Goal: Transaction & Acquisition: Purchase product/service

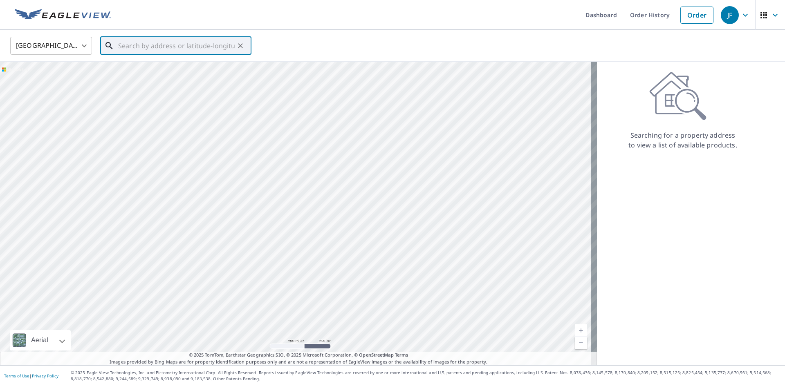
click at [156, 38] on input "text" at bounding box center [176, 45] width 117 height 23
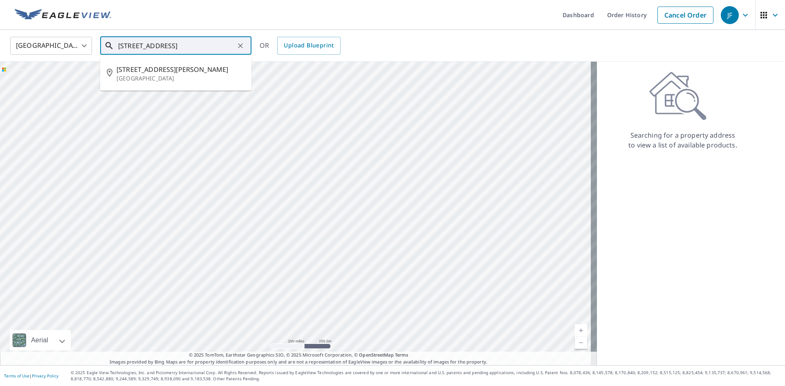
click at [213, 48] on input "[STREET_ADDRESS]" at bounding box center [176, 45] width 117 height 23
click at [175, 85] on li "[STREET_ADDRESS]" at bounding box center [175, 74] width 151 height 28
type input "[STREET_ADDRESS]"
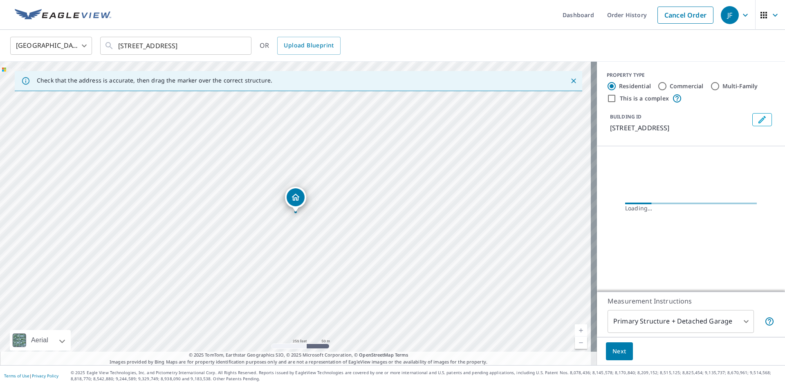
click at [575, 328] on link "Current Level 17, Zoom In" at bounding box center [581, 331] width 12 height 12
click at [575, 328] on link "Current Level 18, Zoom In" at bounding box center [581, 331] width 12 height 12
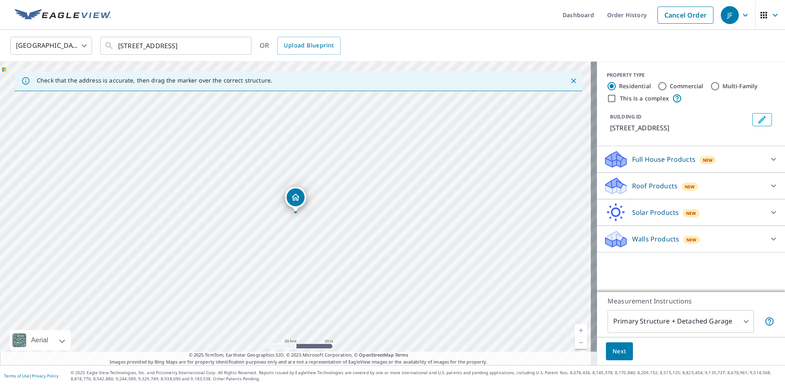
click at [632, 187] on p "Roof Products" at bounding box center [654, 186] width 45 height 10
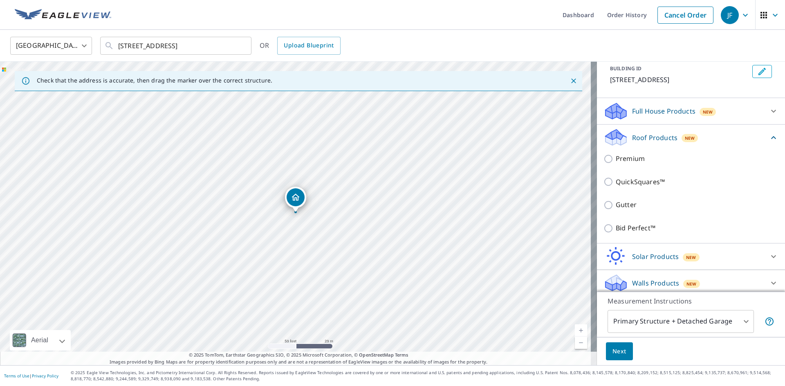
scroll to position [49, 0]
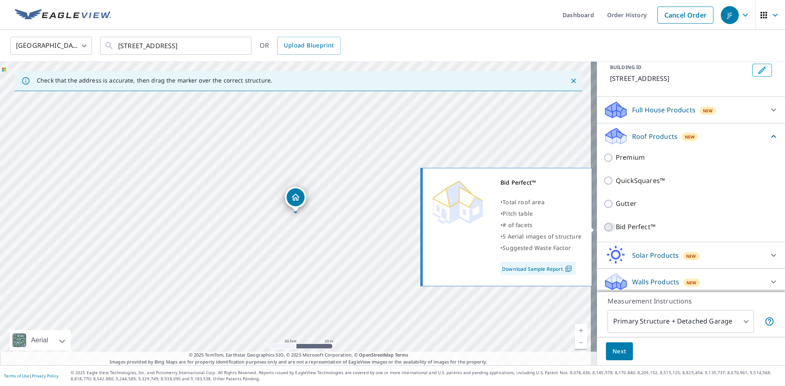
click at [605, 231] on input "Bid Perfect™" at bounding box center [609, 227] width 12 height 10
checkbox input "true"
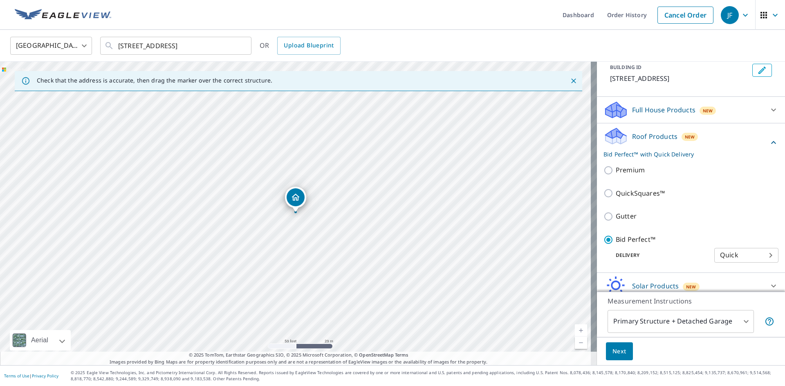
click at [632, 329] on body "JF JF Dashboard Order History Cancel Order JF [GEOGRAPHIC_DATA] [GEOGRAPHIC_DAT…" at bounding box center [392, 193] width 785 height 386
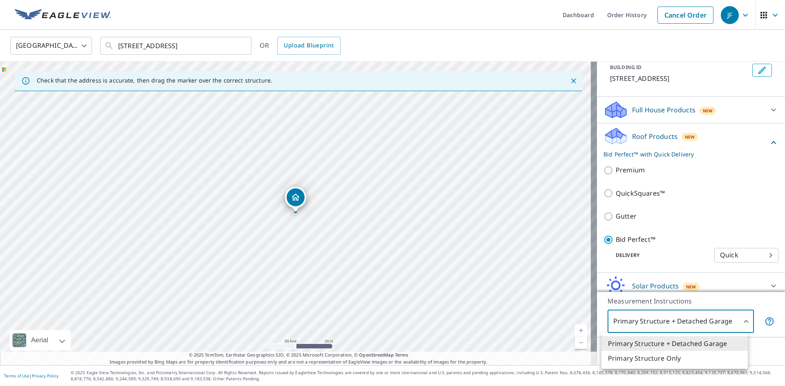
click at [633, 356] on li "Primary Structure Only" at bounding box center [674, 358] width 146 height 15
type input "2"
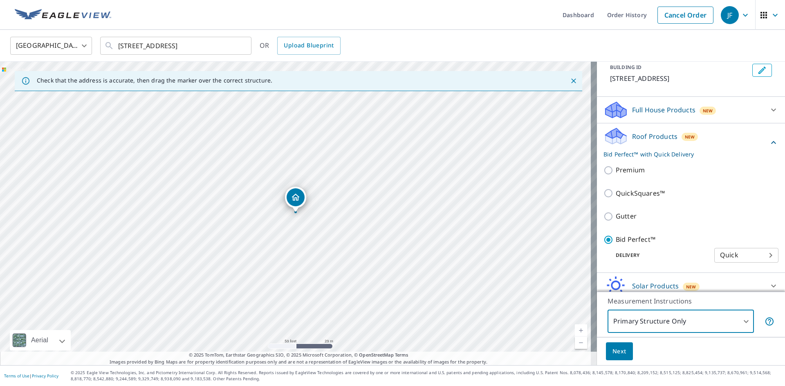
click at [620, 349] on button "Next" at bounding box center [619, 352] width 27 height 18
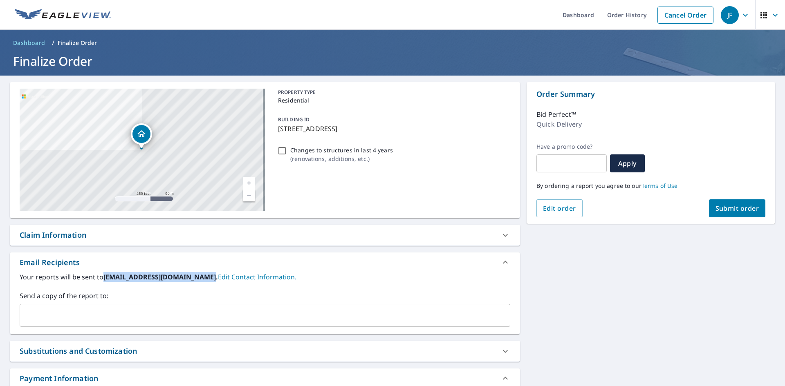
drag, startPoint x: 104, startPoint y: 276, endPoint x: 200, endPoint y: 280, distance: 96.2
click at [200, 281] on b "[EMAIL_ADDRESS][DOMAIN_NAME]." at bounding box center [160, 277] width 114 height 9
copy b "[EMAIL_ADDRESS][DOMAIN_NAME]"
click at [186, 308] on input "text" at bounding box center [258, 316] width 471 height 16
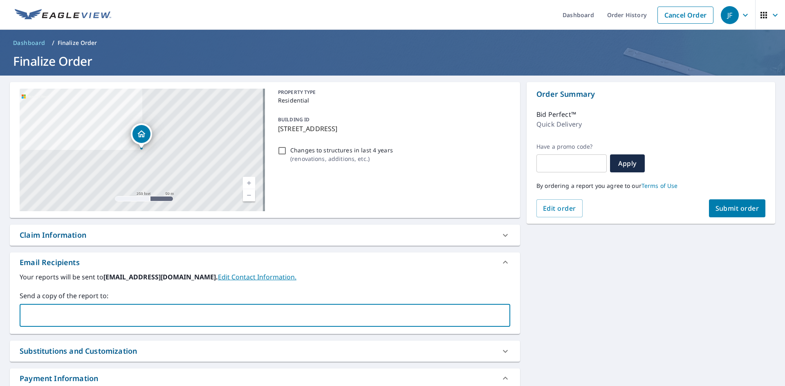
paste input "[EMAIL_ADDRESS][DOMAIN_NAME]"
type input "[EMAIL_ADDRESS][DOMAIN_NAME]"
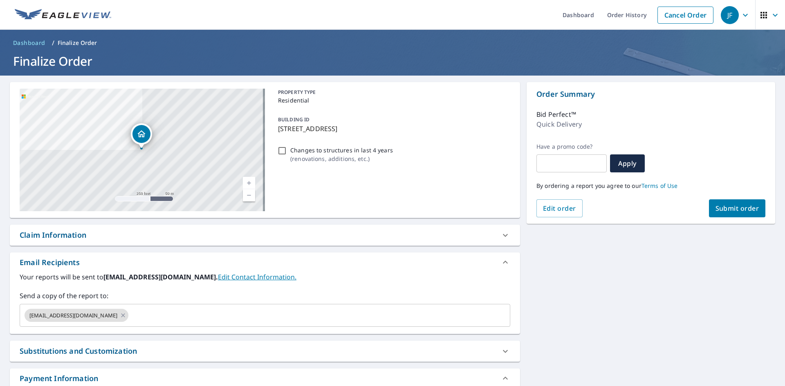
drag, startPoint x: 130, startPoint y: 297, endPoint x: 162, endPoint y: 288, distance: 33.8
click at [130, 296] on label "Send a copy of the report to:" at bounding box center [265, 296] width 491 height 10
click at [134, 319] on input "text" at bounding box center [312, 316] width 365 height 16
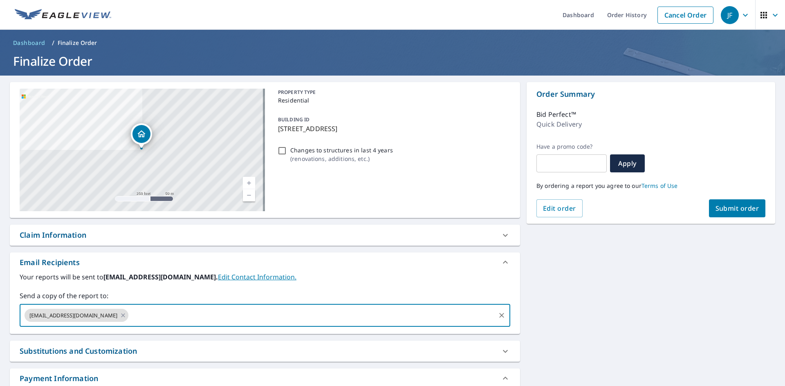
paste input "[EMAIL_ADDRESS][DOMAIN_NAME]"
type input "[EMAIL_ADDRESS][DOMAIN_NAME]"
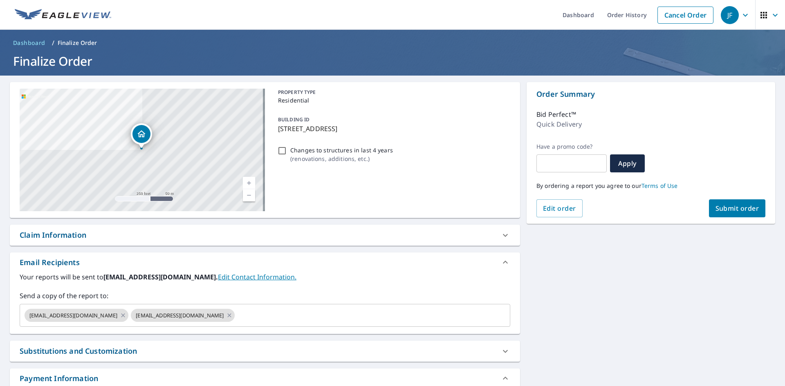
click at [147, 287] on div "Your reports will be sent to [EMAIL_ADDRESS][DOMAIN_NAME]. Edit Contact Informa…" at bounding box center [265, 299] width 491 height 55
click at [728, 204] on button "Submit order" at bounding box center [737, 209] width 57 height 18
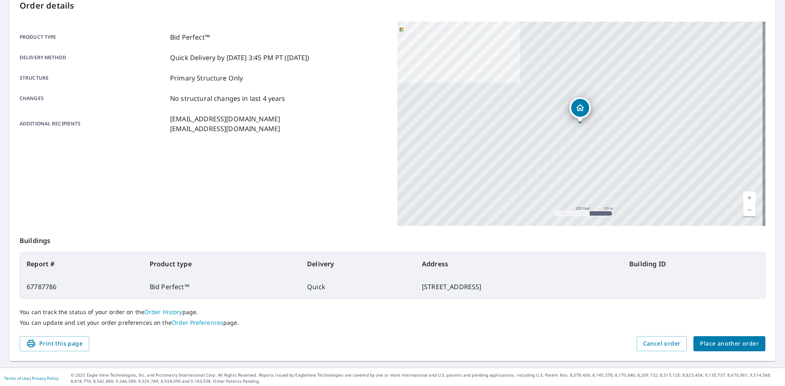
scroll to position [95, 0]
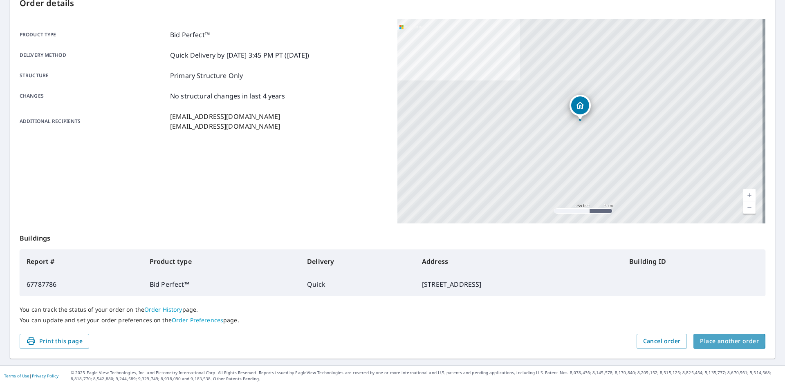
click at [706, 342] on span "Place another order" at bounding box center [729, 341] width 59 height 10
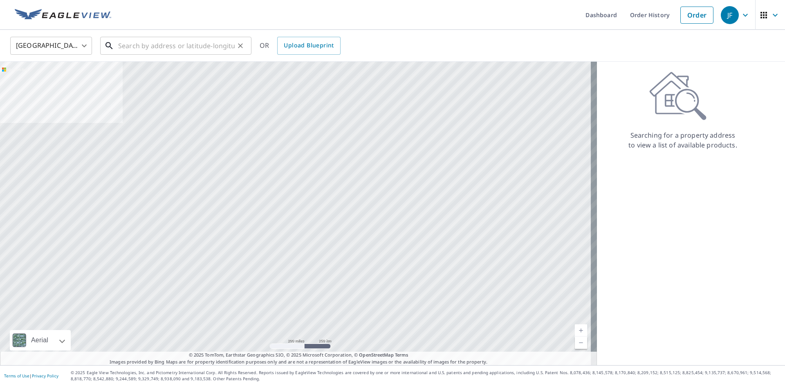
click at [164, 50] on input "text" at bounding box center [176, 45] width 117 height 23
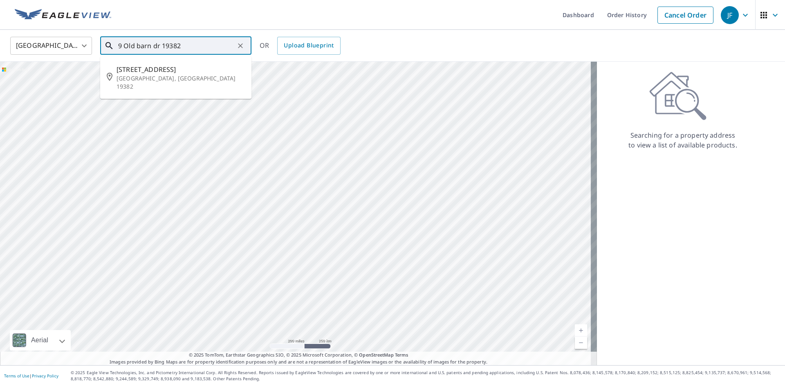
type input "9 Old barn dr 19382"
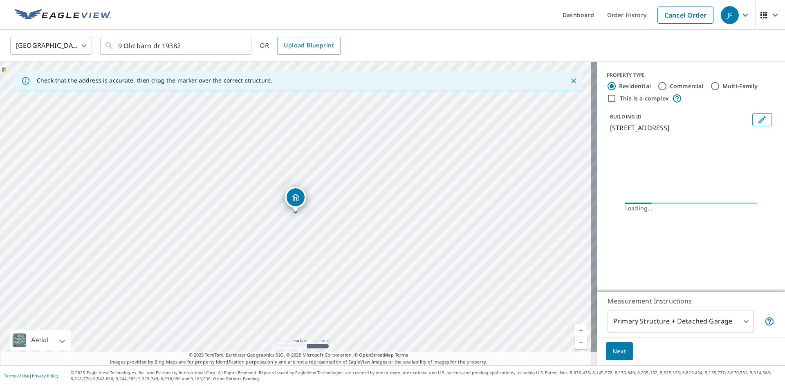
click at [575, 331] on link "Current Level 17, Zoom In" at bounding box center [581, 331] width 12 height 12
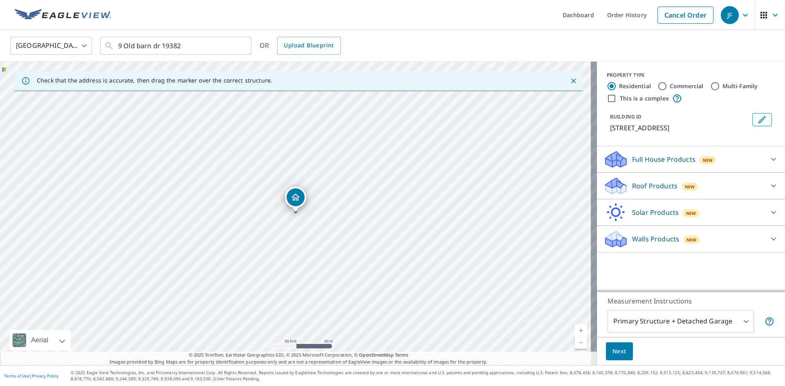
click at [648, 186] on p "Roof Products" at bounding box center [654, 186] width 45 height 10
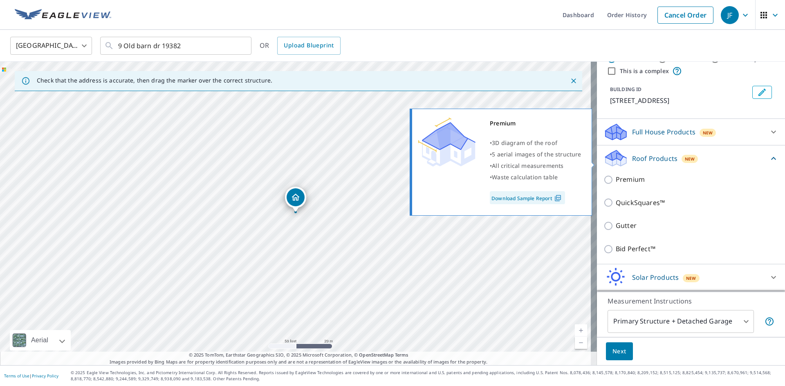
scroll to position [51, 0]
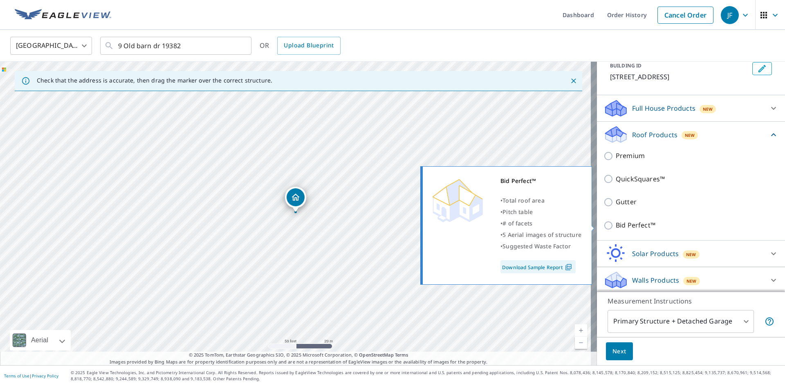
click at [623, 224] on p "Bid Perfect™" at bounding box center [636, 225] width 40 height 10
click at [616, 224] on input "Bid Perfect™" at bounding box center [609, 226] width 12 height 10
checkbox input "true"
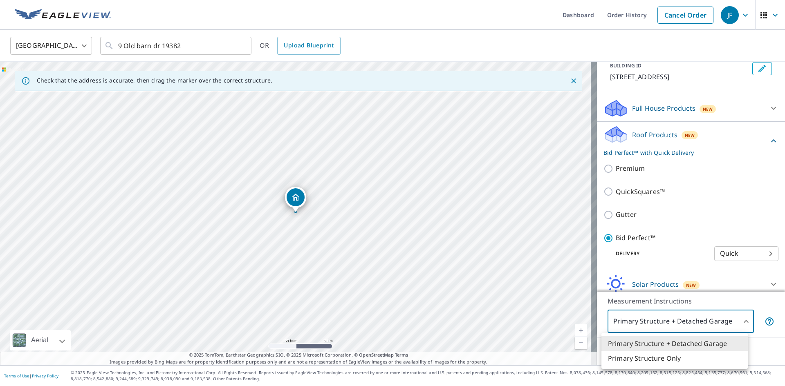
click at [638, 329] on body "JF JF Dashboard Order History Cancel Order JF [GEOGRAPHIC_DATA] [GEOGRAPHIC_DAT…" at bounding box center [392, 193] width 785 height 386
click at [632, 363] on li "Primary Structure Only" at bounding box center [674, 358] width 146 height 15
type input "2"
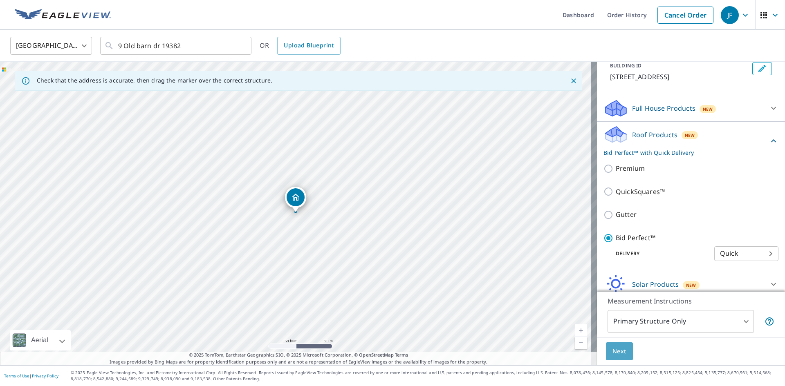
click at [615, 356] on span "Next" at bounding box center [619, 352] width 14 height 10
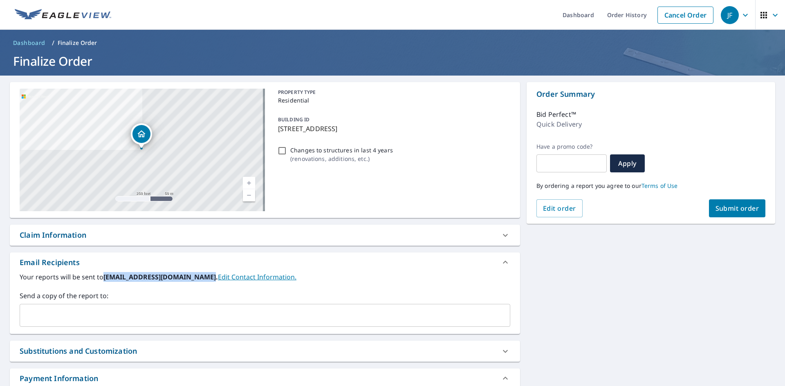
drag, startPoint x: 105, startPoint y: 276, endPoint x: 201, endPoint y: 285, distance: 97.0
click at [201, 285] on div "Your reports will be sent to [EMAIL_ADDRESS][DOMAIN_NAME]. Edit Contact Informa…" at bounding box center [265, 299] width 491 height 55
copy b "[EMAIL_ADDRESS][DOMAIN_NAME]"
click at [159, 318] on input "text" at bounding box center [258, 316] width 471 height 16
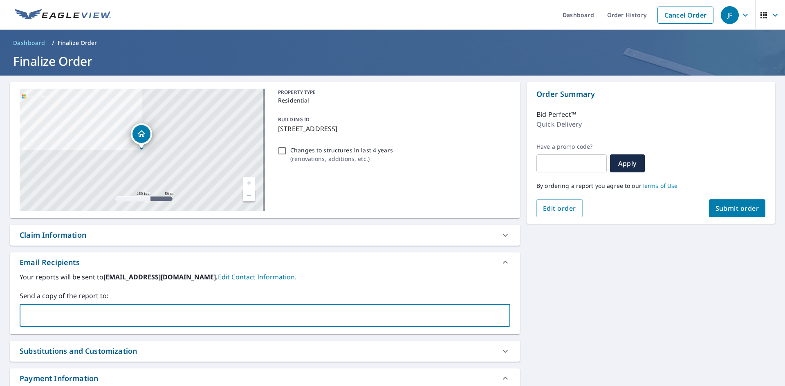
paste input "[EMAIL_ADDRESS][DOMAIN_NAME]"
type input "[EMAIL_ADDRESS][DOMAIN_NAME]"
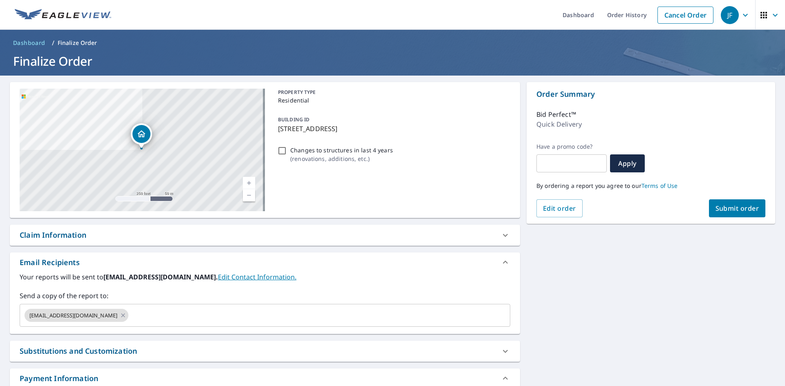
drag, startPoint x: 151, startPoint y: 302, endPoint x: 601, endPoint y: 172, distance: 468.5
click at [155, 300] on div "Send a copy of the report to: [EMAIL_ADDRESS][DOMAIN_NAME] ​" at bounding box center [265, 309] width 491 height 36
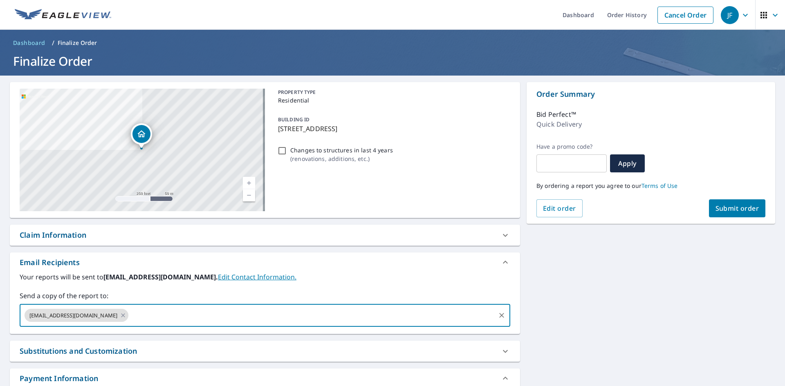
click at [157, 315] on input "text" at bounding box center [312, 316] width 365 height 16
paste input "[EMAIL_ADDRESS][DOMAIN_NAME]"
type input "[EMAIL_ADDRESS][DOMAIN_NAME]"
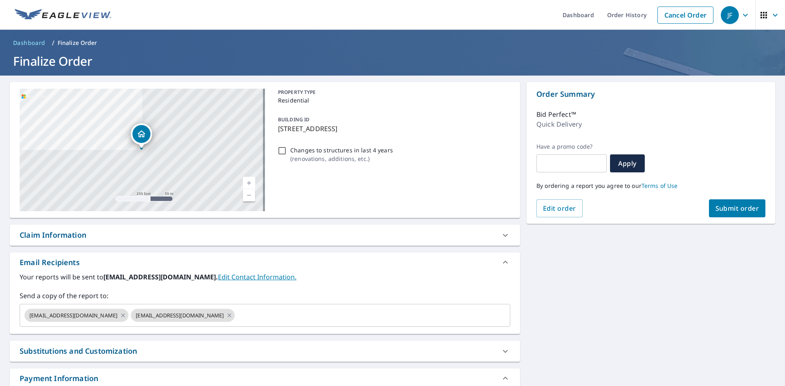
click at [165, 295] on label "Send a copy of the report to:" at bounding box center [265, 296] width 491 height 10
click at [742, 213] on button "Submit order" at bounding box center [737, 209] width 57 height 18
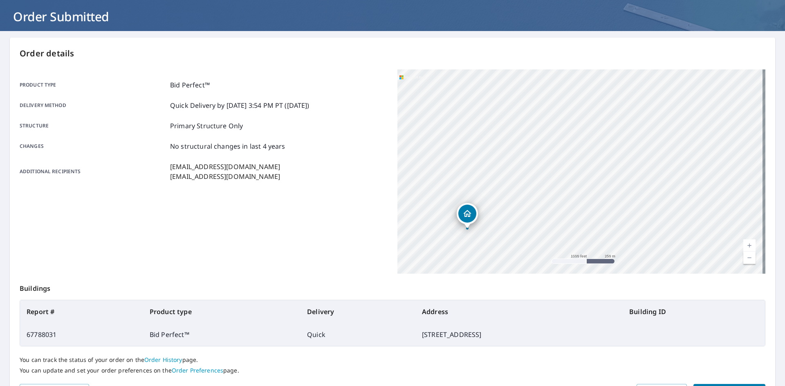
scroll to position [95, 0]
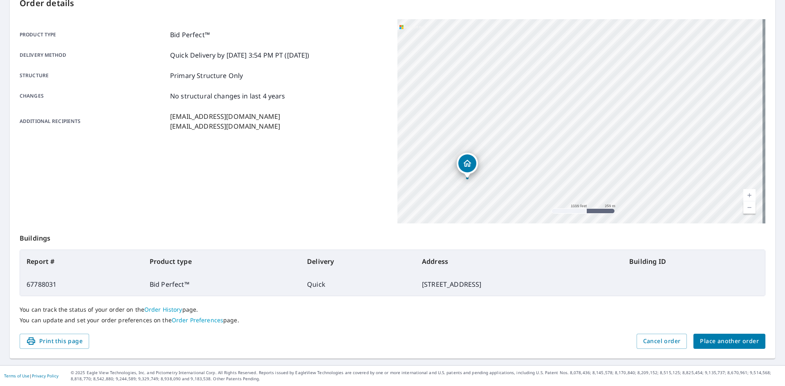
click at [700, 345] on span "Place another order" at bounding box center [729, 341] width 59 height 10
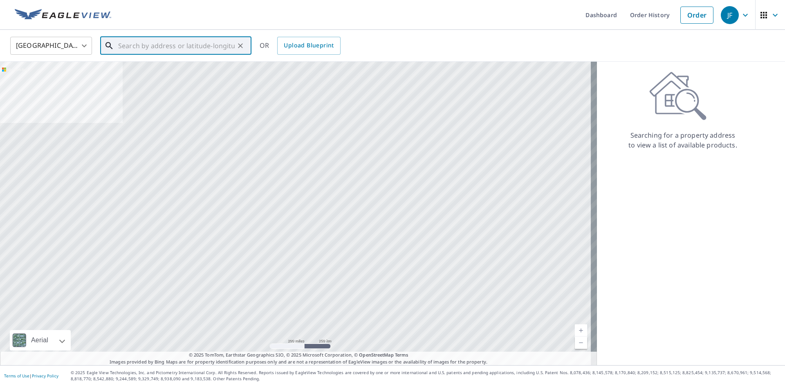
click at [136, 48] on input "text" at bounding box center [176, 45] width 117 height 23
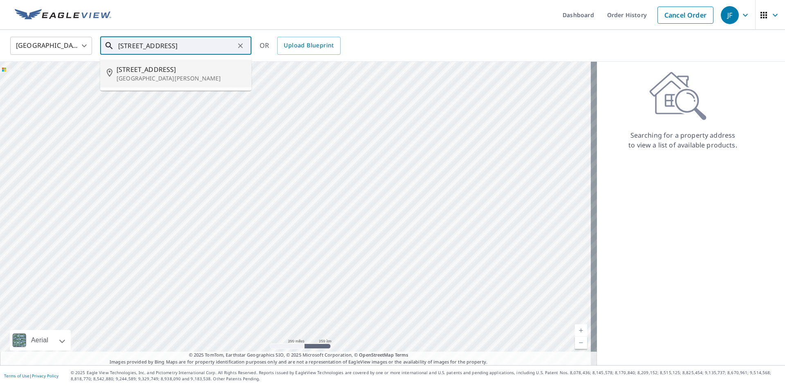
click at [159, 77] on p "[GEOGRAPHIC_DATA][PERSON_NAME]" at bounding box center [181, 78] width 128 height 8
type input "[STREET_ADDRESS][PERSON_NAME]"
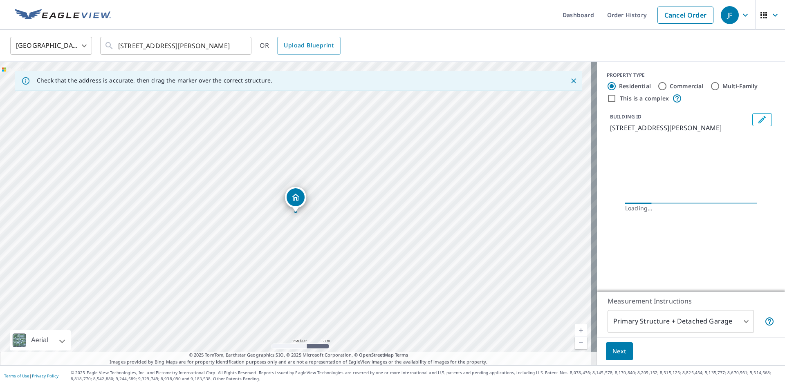
click at [578, 325] on link "Current Level 17, Zoom In" at bounding box center [581, 331] width 12 height 12
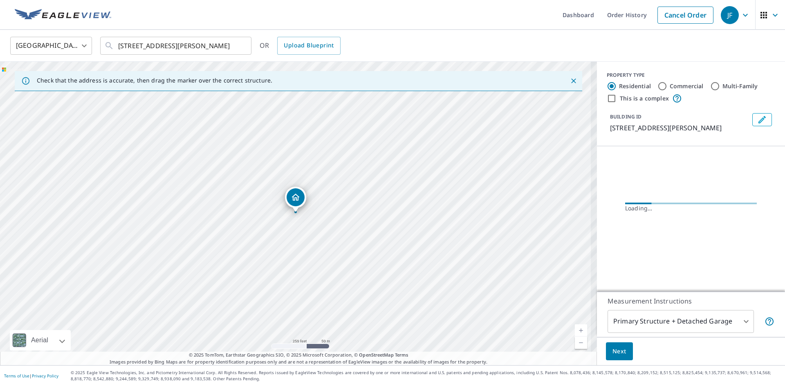
click at [578, 325] on link "Current Level 17, Zoom In" at bounding box center [581, 331] width 12 height 12
click at [578, 325] on link "Current Level 18, Zoom In" at bounding box center [581, 331] width 12 height 12
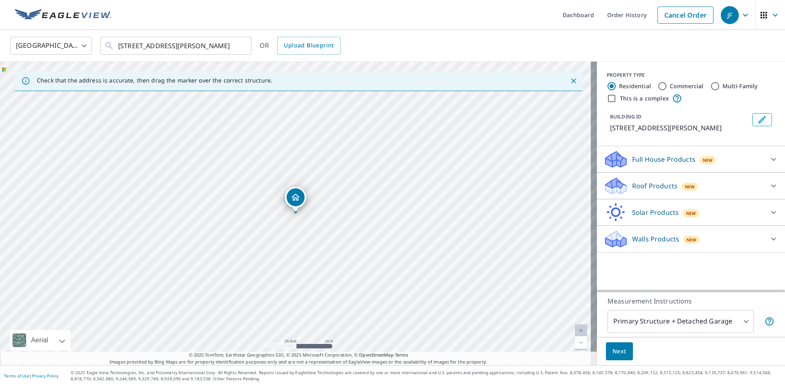
click at [652, 191] on p "Roof Products" at bounding box center [654, 186] width 45 height 10
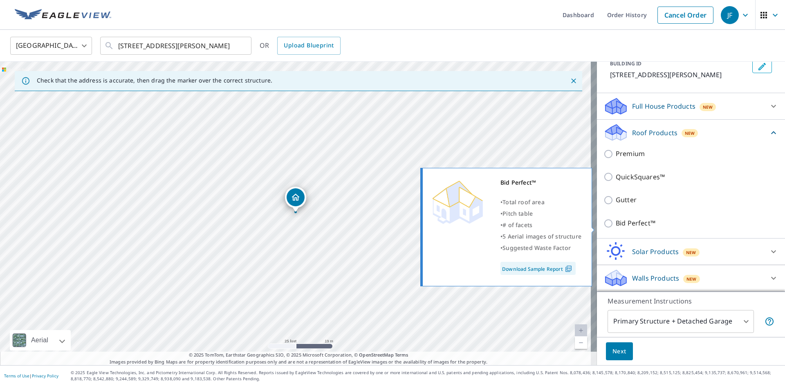
scroll to position [59, 0]
click at [626, 229] on p "Bid Perfect™" at bounding box center [636, 223] width 40 height 10
click at [616, 229] on input "Bid Perfect™" at bounding box center [609, 224] width 12 height 10
checkbox input "true"
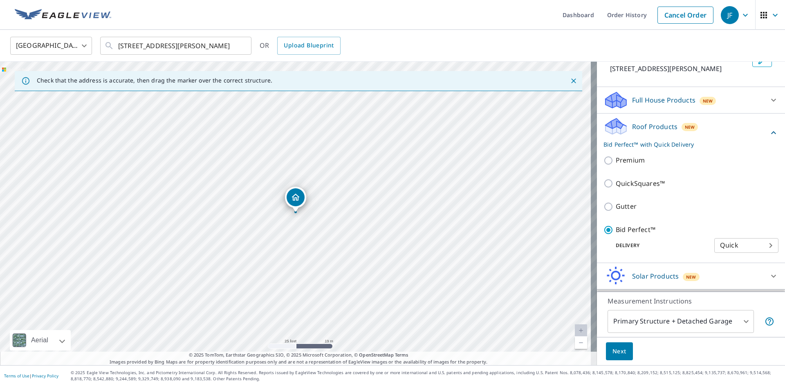
click at [632, 328] on body "JF JF Dashboard Order History Cancel Order JF [GEOGRAPHIC_DATA] [GEOGRAPHIC_DAT…" at bounding box center [392, 193] width 785 height 386
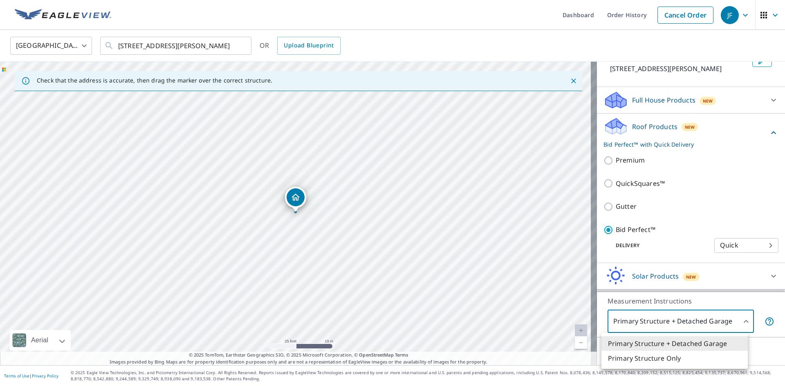
drag, startPoint x: 626, startPoint y: 359, endPoint x: 619, endPoint y: 356, distance: 7.9
click at [626, 359] on li "Primary Structure Only" at bounding box center [674, 358] width 146 height 15
type input "2"
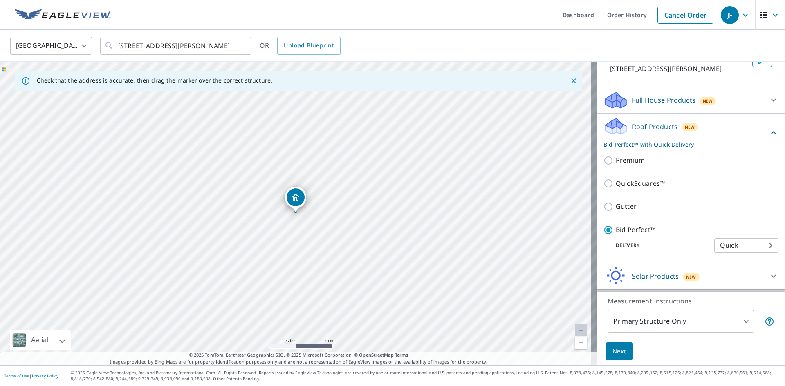
click at [612, 348] on span "Next" at bounding box center [619, 352] width 14 height 10
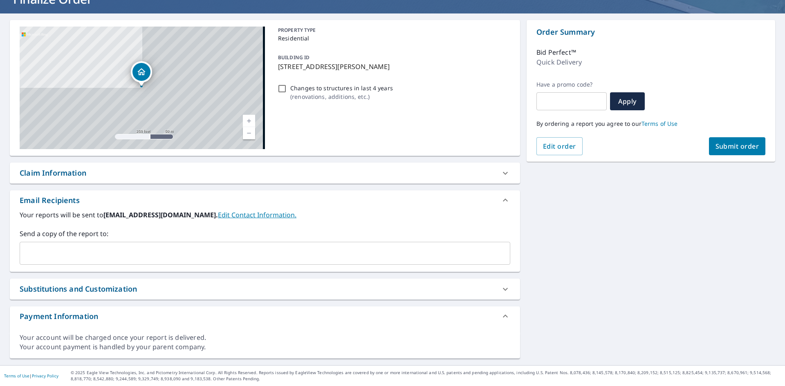
scroll to position [62, 0]
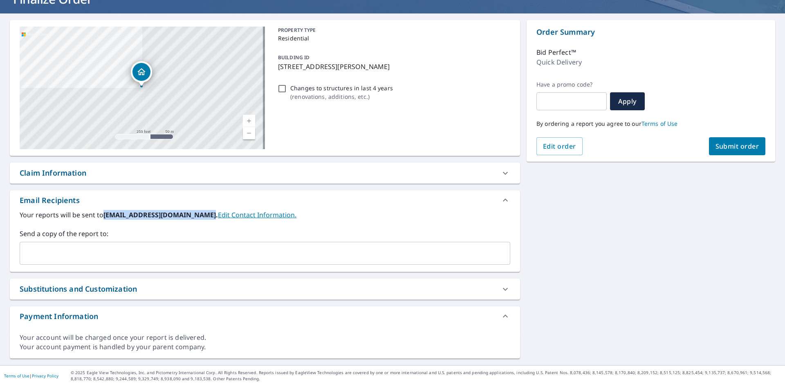
drag, startPoint x: 105, startPoint y: 214, endPoint x: 206, endPoint y: 218, distance: 101.5
click at [206, 218] on b "[EMAIL_ADDRESS][DOMAIN_NAME]." at bounding box center [160, 215] width 114 height 9
copy b "[EMAIL_ADDRESS][DOMAIN_NAME]."
click at [69, 263] on div "​" at bounding box center [265, 253] width 491 height 23
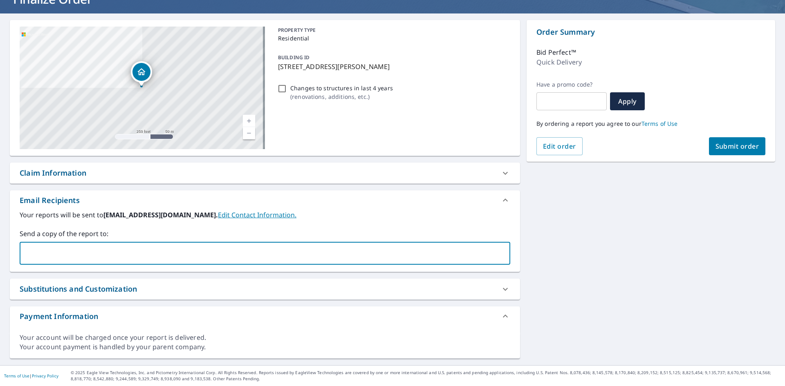
paste input "[EMAIL_ADDRESS][DOMAIN_NAME]."
type input "[EMAIL_ADDRESS][DOMAIN_NAME]."
click at [110, 238] on label "Send a copy of the report to:" at bounding box center [265, 234] width 491 height 10
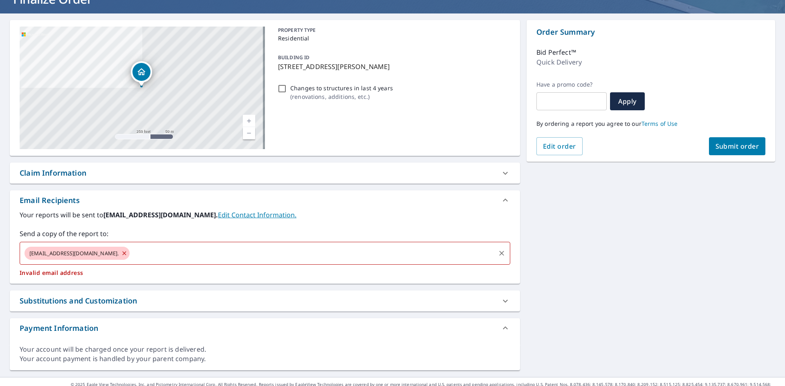
click at [121, 256] on icon at bounding box center [124, 253] width 7 height 9
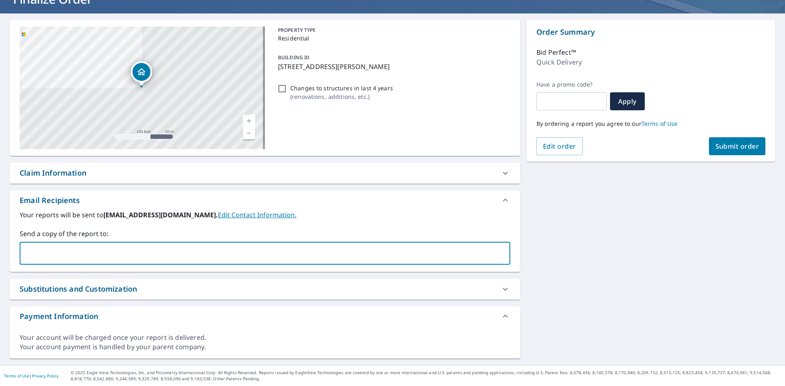
click at [115, 252] on input "text" at bounding box center [258, 254] width 471 height 16
paste input "[EMAIL_ADDRESS][DOMAIN_NAME]."
type input "[EMAIL_ADDRESS][DOMAIN_NAME]"
click at [147, 233] on label "Send a copy of the report to:" at bounding box center [265, 234] width 491 height 10
click at [149, 248] on input "text" at bounding box center [312, 254] width 365 height 16
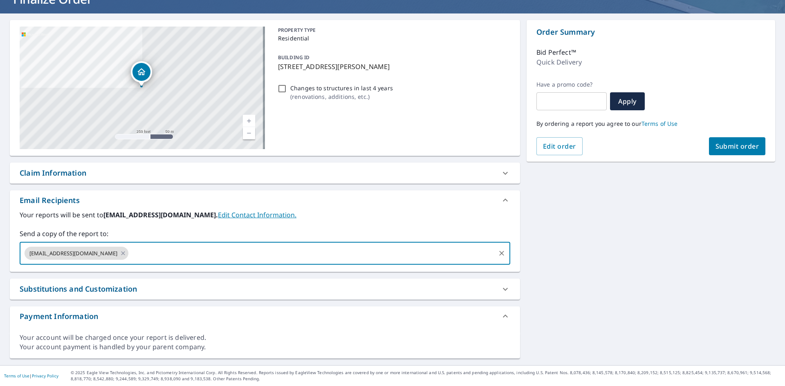
paste input "[EMAIL_ADDRESS][DOMAIN_NAME]"
type input "[EMAIL_ADDRESS][DOMAIN_NAME]"
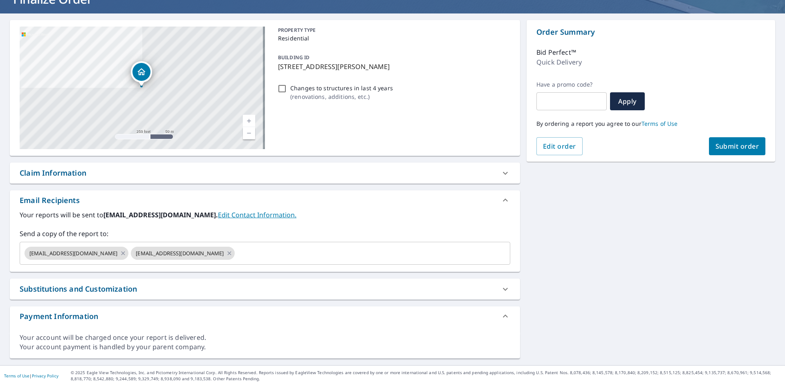
click at [164, 232] on label "Send a copy of the report to:" at bounding box center [265, 234] width 491 height 10
click at [739, 142] on span "Submit order" at bounding box center [737, 146] width 44 height 9
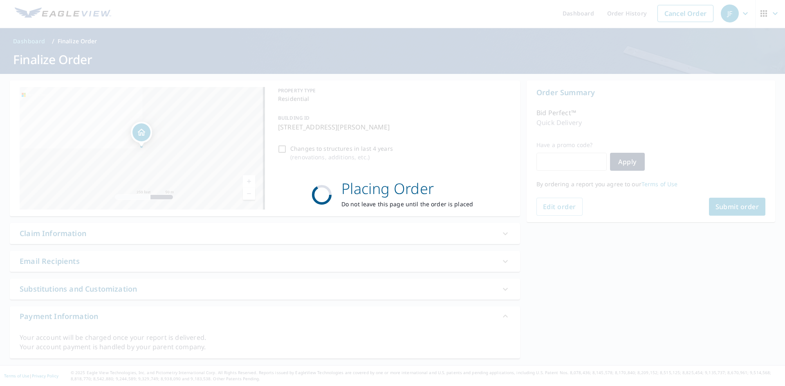
scroll to position [2, 0]
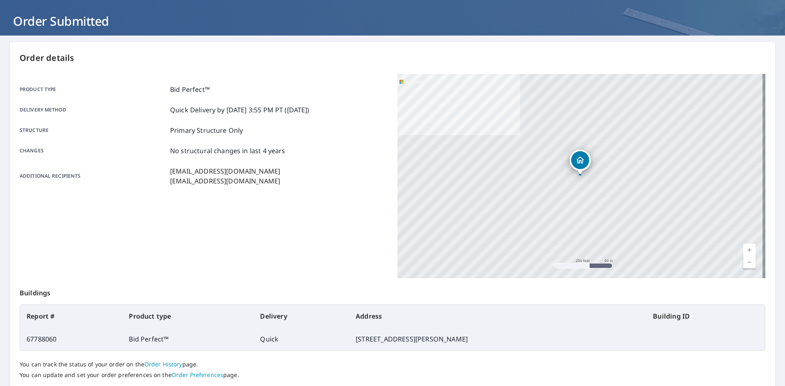
scroll to position [95, 0]
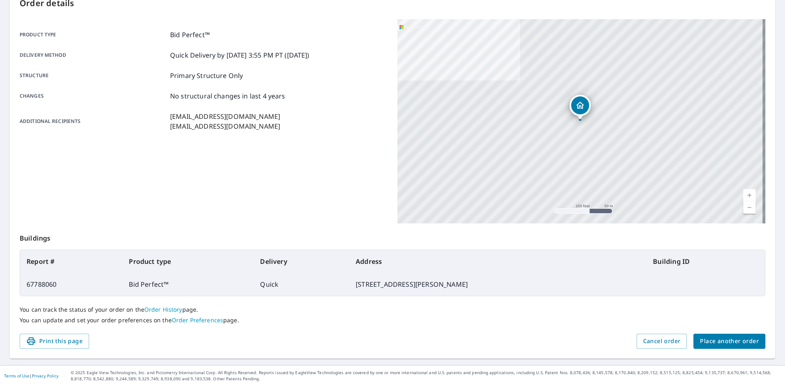
click at [736, 340] on span "Place another order" at bounding box center [729, 341] width 59 height 10
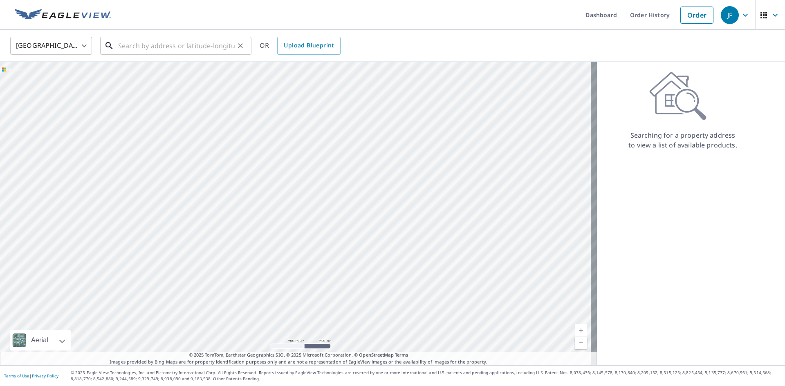
click at [129, 44] on input "text" at bounding box center [176, 45] width 117 height 23
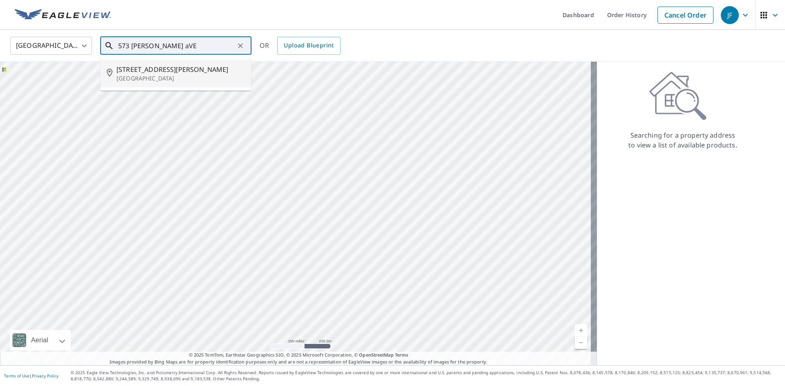
click at [160, 74] on p "[GEOGRAPHIC_DATA]" at bounding box center [181, 78] width 128 height 8
type input "[STREET_ADDRESS][PERSON_NAME]"
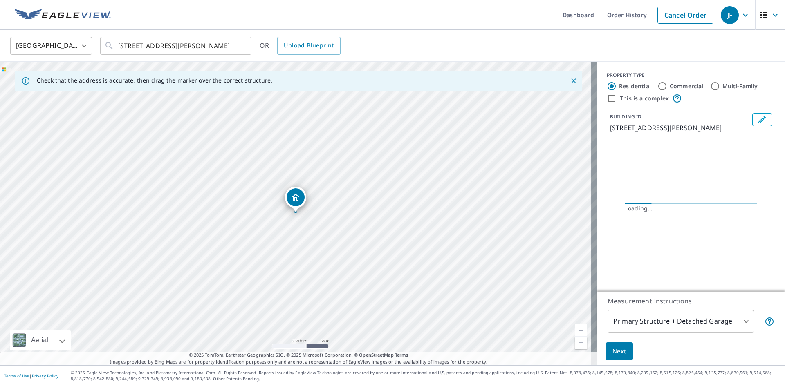
click at [578, 330] on link "Current Level 17, Zoom In" at bounding box center [581, 331] width 12 height 12
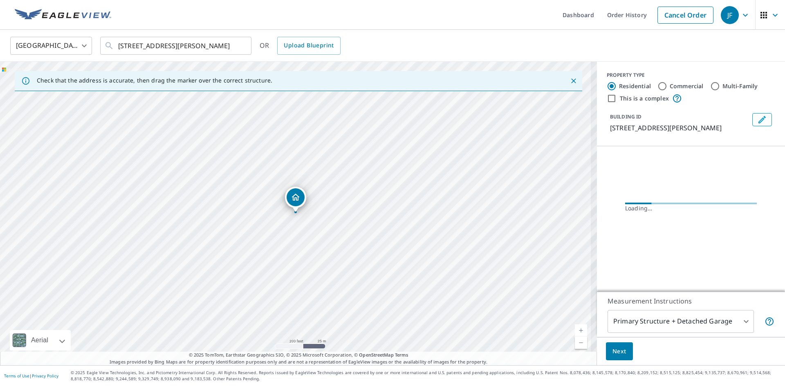
click at [578, 330] on link "Current Level 18, Zoom In" at bounding box center [581, 331] width 12 height 12
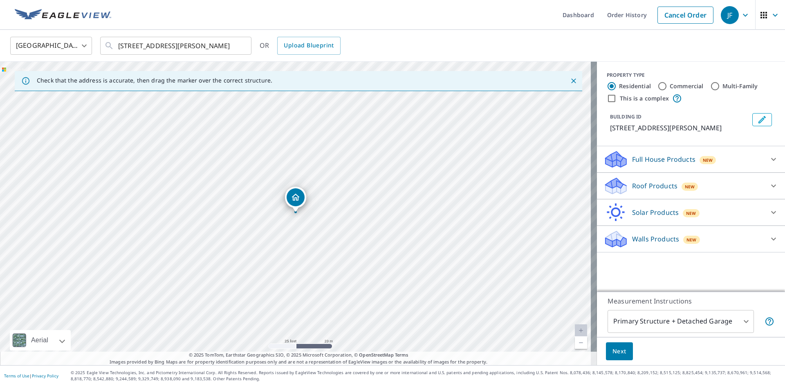
click at [618, 182] on icon at bounding box center [615, 186] width 25 height 19
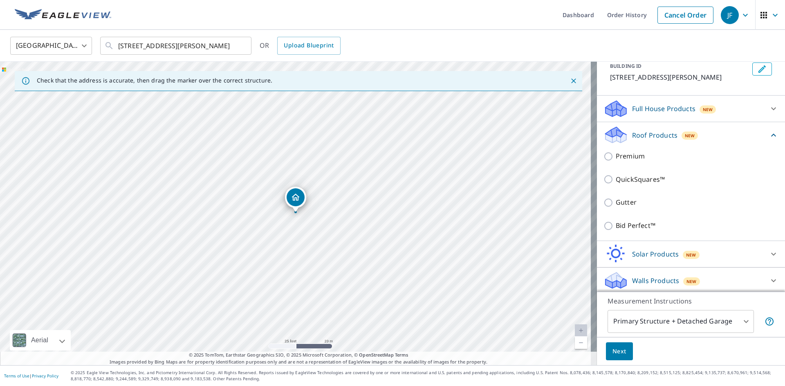
scroll to position [52, 0]
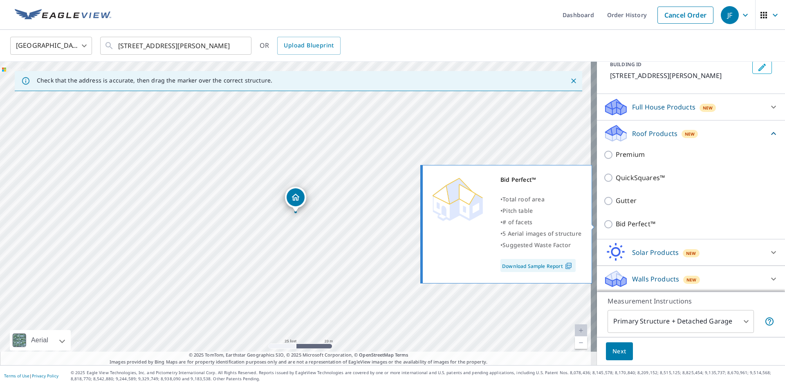
click at [603, 227] on input "Bid Perfect™" at bounding box center [609, 225] width 12 height 10
checkbox input "true"
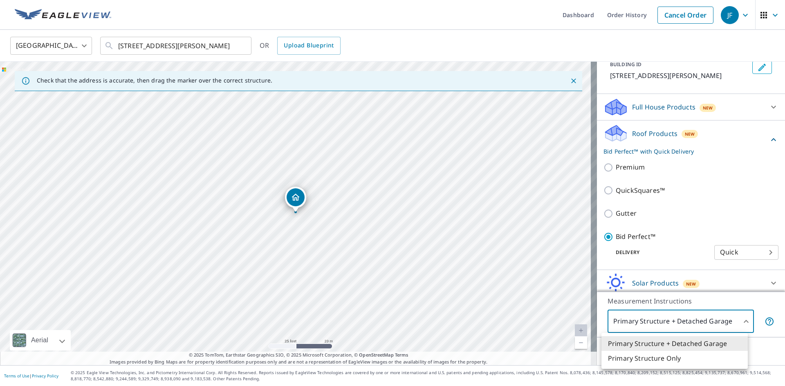
click at [643, 319] on body "JF JF Dashboard Order History Cancel Order JF [GEOGRAPHIC_DATA] [GEOGRAPHIC_DAT…" at bounding box center [392, 193] width 785 height 386
click at [629, 370] on div at bounding box center [392, 193] width 785 height 386
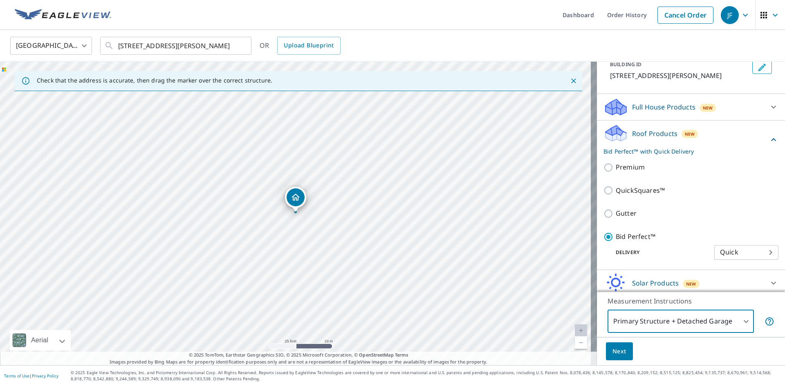
click at [626, 361] on div "Next" at bounding box center [691, 351] width 188 height 29
click at [628, 326] on body "JF JF Dashboard Order History Cancel Order JF [GEOGRAPHIC_DATA] [GEOGRAPHIC_DAT…" at bounding box center [392, 193] width 785 height 386
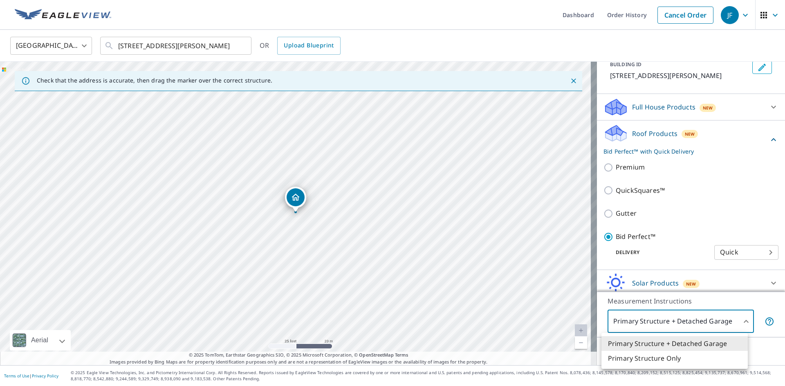
click at [640, 359] on li "Primary Structure Only" at bounding box center [674, 358] width 146 height 15
type input "2"
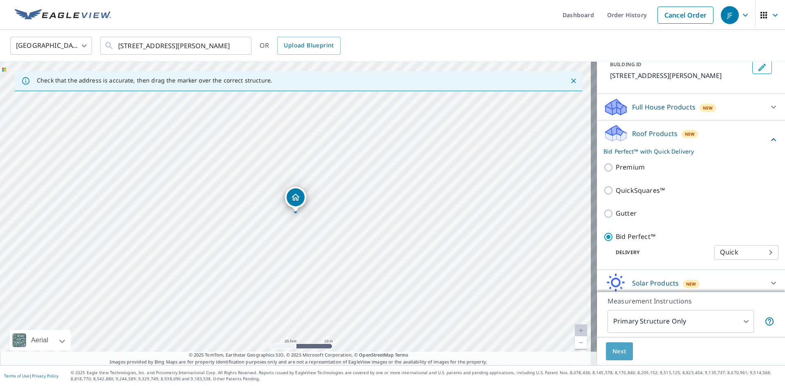
click at [620, 351] on button "Next" at bounding box center [619, 352] width 27 height 18
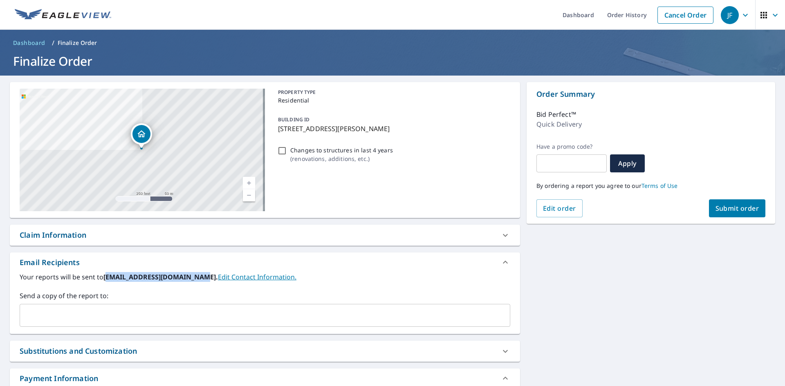
drag, startPoint x: 105, startPoint y: 277, endPoint x: 188, endPoint y: 279, distance: 83.0
click at [195, 279] on b "[EMAIL_ADDRESS][DOMAIN_NAME]." at bounding box center [160, 277] width 114 height 9
click at [168, 280] on b "[EMAIL_ADDRESS][DOMAIN_NAME]." at bounding box center [160, 277] width 114 height 9
drag, startPoint x: 104, startPoint y: 275, endPoint x: 203, endPoint y: 282, distance: 99.2
click at [203, 282] on div "Your reports will be sent to [EMAIL_ADDRESS][DOMAIN_NAME]. Edit Contact Informa…" at bounding box center [265, 299] width 491 height 55
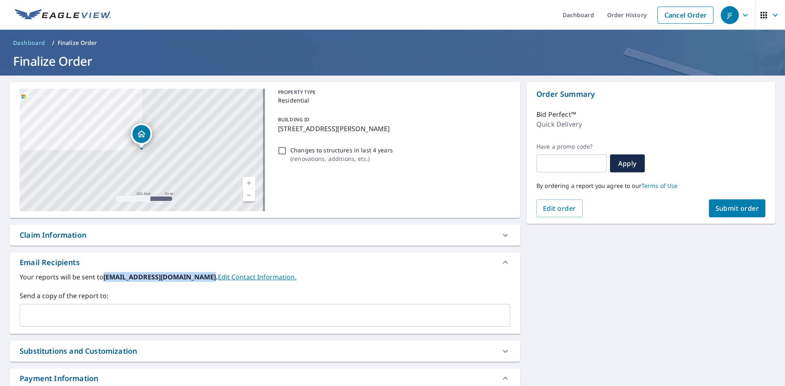
copy b "[EMAIL_ADDRESS][DOMAIN_NAME]"
click at [182, 321] on input "text" at bounding box center [258, 316] width 471 height 16
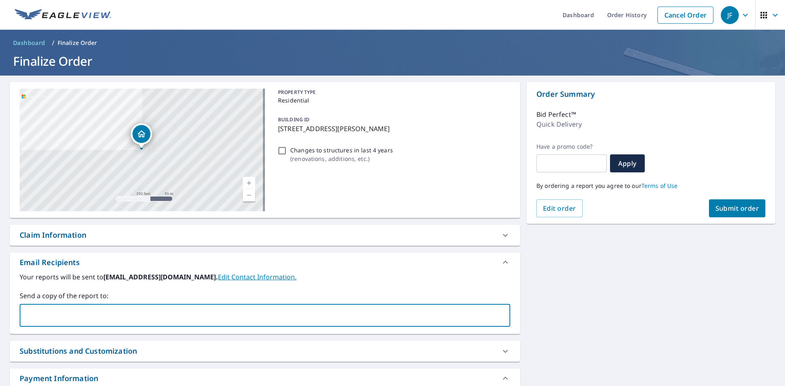
paste input "[EMAIL_ADDRESS][DOMAIN_NAME]"
type input "[EMAIL_ADDRESS][DOMAIN_NAME]"
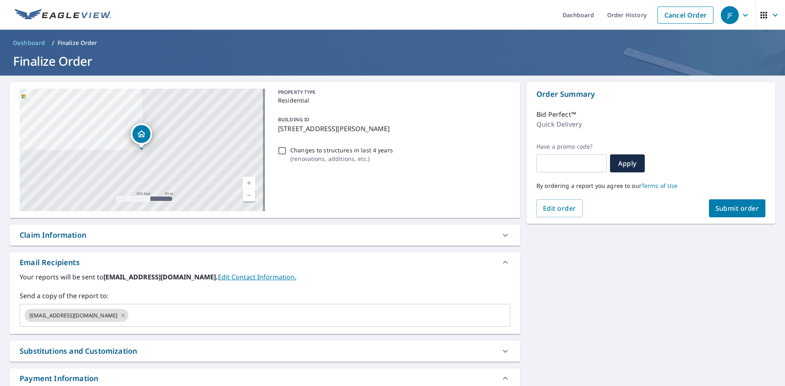
click at [139, 297] on label "Send a copy of the report to:" at bounding box center [265, 296] width 491 height 10
click at [199, 307] on div "[EMAIL_ADDRESS][DOMAIN_NAME] ​" at bounding box center [265, 315] width 491 height 23
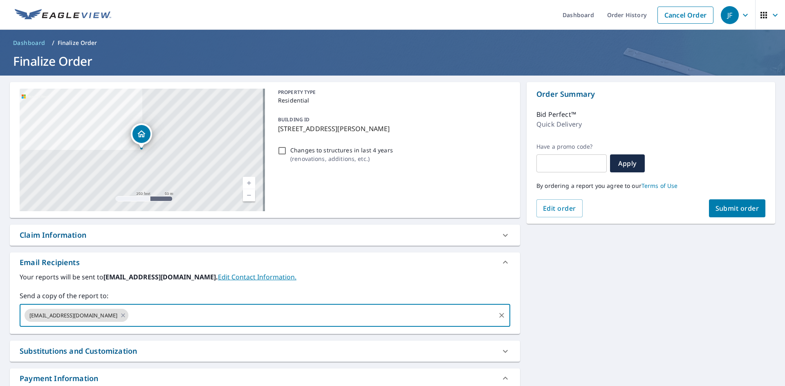
paste input "[EMAIL_ADDRESS][DOMAIN_NAME]"
type input "[EMAIL_ADDRESS][DOMAIN_NAME]"
click at [193, 292] on label "Send a copy of the report to:" at bounding box center [265, 296] width 491 height 10
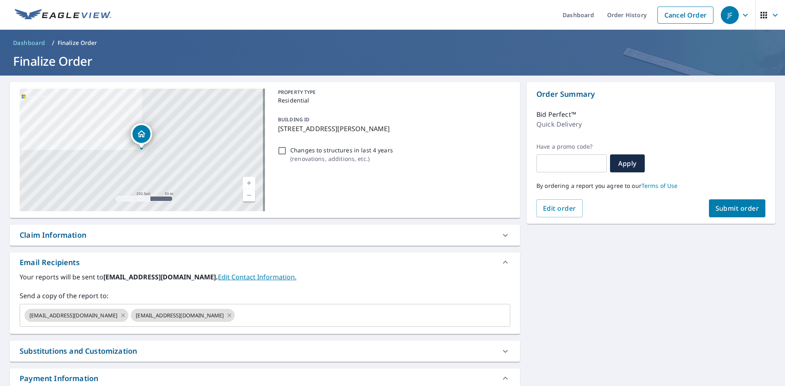
click at [732, 204] on button "Submit order" at bounding box center [737, 209] width 57 height 18
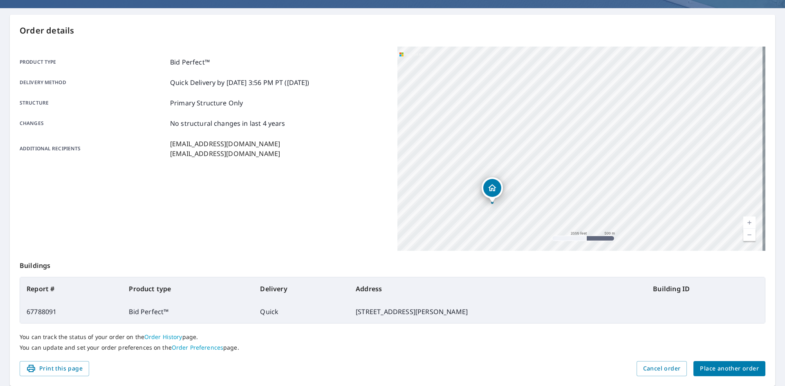
scroll to position [95, 0]
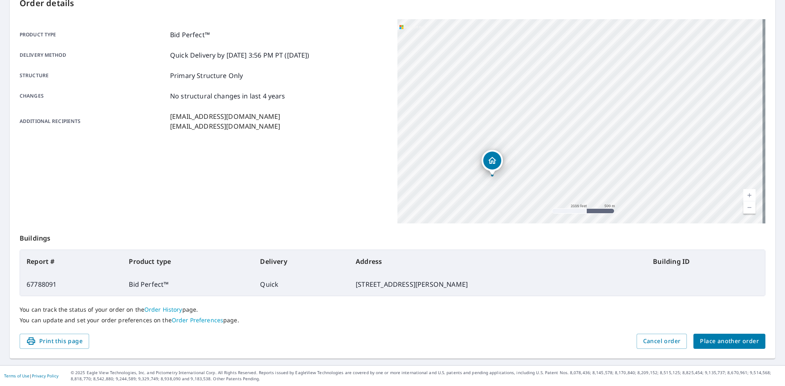
click at [724, 348] on button "Place another order" at bounding box center [729, 341] width 72 height 15
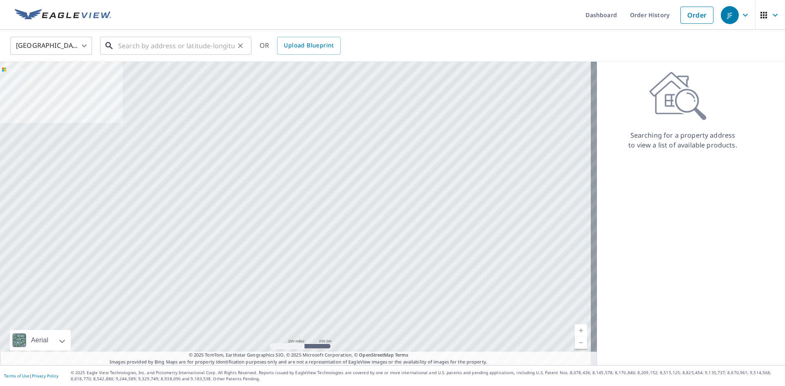
click at [156, 40] on input "text" at bounding box center [176, 45] width 117 height 23
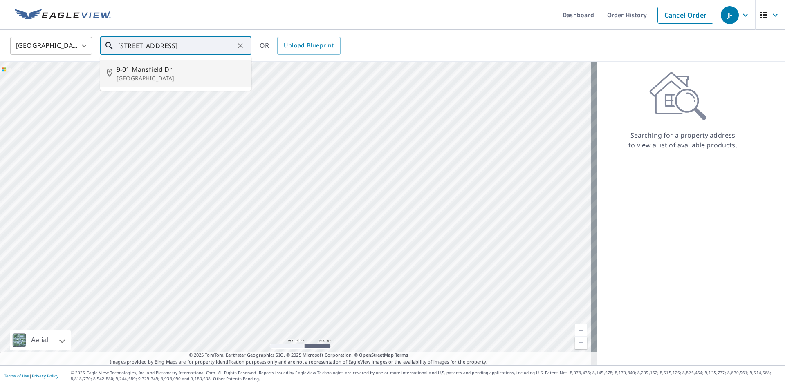
click at [146, 58] on ul "[STREET_ADDRESS]" at bounding box center [175, 73] width 151 height 34
drag, startPoint x: 217, startPoint y: 44, endPoint x: 133, endPoint y: 58, distance: 85.3
click at [133, 55] on div "[STREET_ADDRESS] ​ [STREET_ADDRESS]" at bounding box center [175, 46] width 151 height 18
click at [135, 72] on span "9-01 Mansfield Dr" at bounding box center [181, 70] width 128 height 10
type input "[STREET_ADDRESS]"
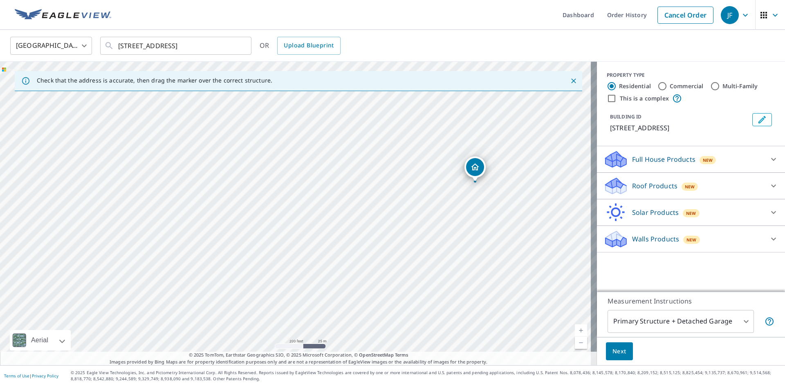
drag, startPoint x: 515, startPoint y: 172, endPoint x: 418, endPoint y: 202, distance: 101.4
click at [418, 202] on div "[STREET_ADDRESS]" at bounding box center [298, 214] width 597 height 304
drag, startPoint x: 493, startPoint y: 182, endPoint x: 403, endPoint y: 243, distance: 108.9
click at [405, 246] on div "[STREET_ADDRESS]" at bounding box center [298, 214] width 597 height 304
drag, startPoint x: 472, startPoint y: 164, endPoint x: 462, endPoint y: 176, distance: 15.4
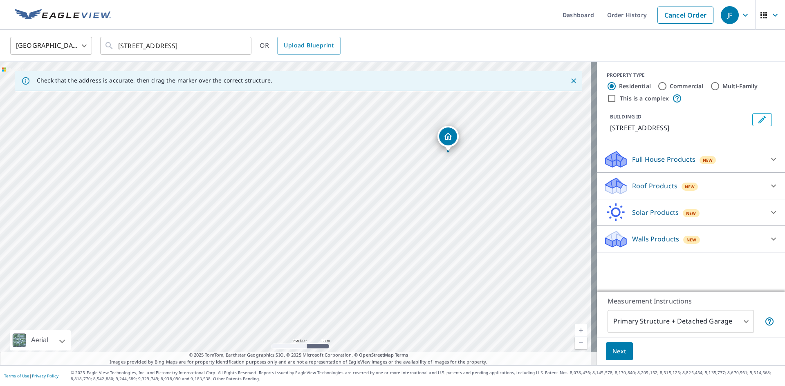
click at [462, 172] on div "[STREET_ADDRESS]" at bounding box center [298, 214] width 597 height 304
drag, startPoint x: 534, startPoint y: 231, endPoint x: 449, endPoint y: 242, distance: 85.9
click at [449, 242] on div "[STREET_ADDRESS]" at bounding box center [298, 214] width 597 height 304
drag, startPoint x: 58, startPoint y: 108, endPoint x: 261, endPoint y: 191, distance: 219.4
drag, startPoint x: 152, startPoint y: 170, endPoint x: 87, endPoint y: 180, distance: 66.5
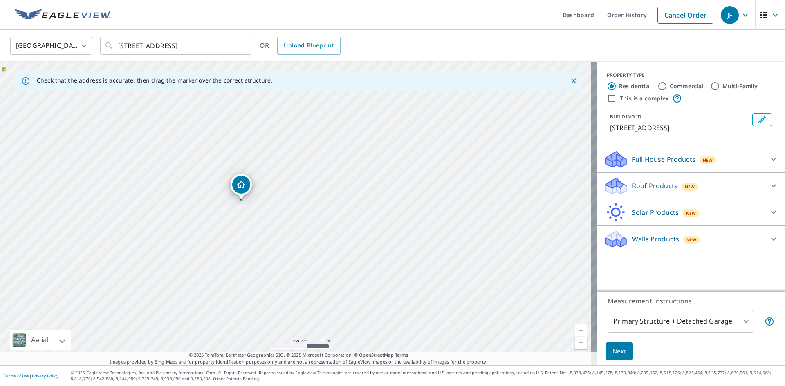
drag, startPoint x: 103, startPoint y: 153, endPoint x: 178, endPoint y: 177, distance: 79.0
click at [176, 177] on div "[STREET_ADDRESS]" at bounding box center [298, 214] width 597 height 304
drag, startPoint x: 373, startPoint y: 318, endPoint x: 371, endPoint y: 278, distance: 40.9
click at [375, 271] on div "[STREET_ADDRESS]" at bounding box center [298, 214] width 597 height 304
click at [646, 191] on p "Roof Products" at bounding box center [654, 186] width 45 height 10
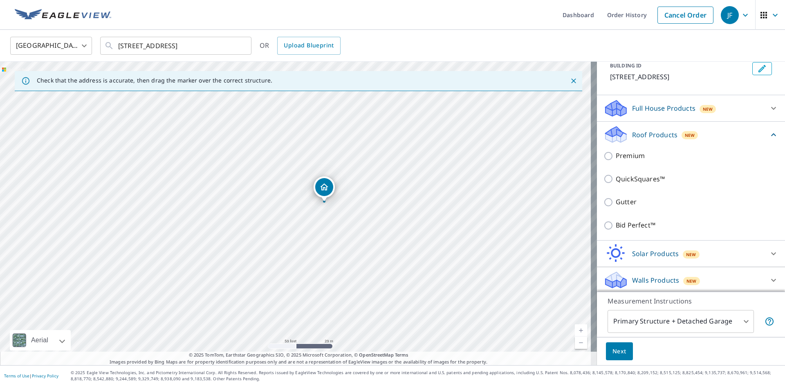
scroll to position [53, 0]
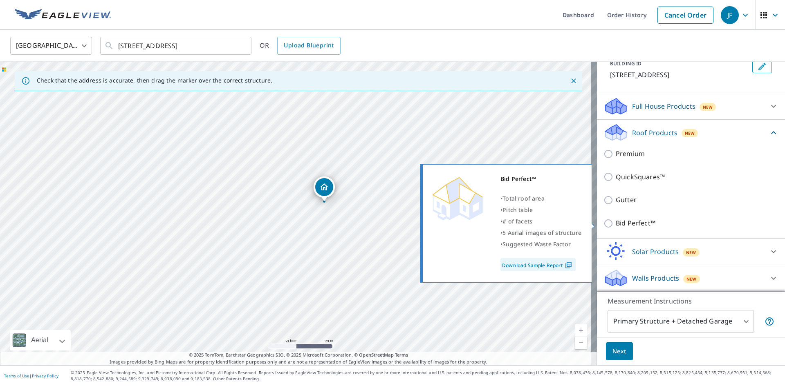
click at [635, 224] on p "Bid Perfect™" at bounding box center [636, 223] width 40 height 10
click at [616, 224] on input "Bid Perfect™" at bounding box center [609, 224] width 12 height 10
checkbox input "true"
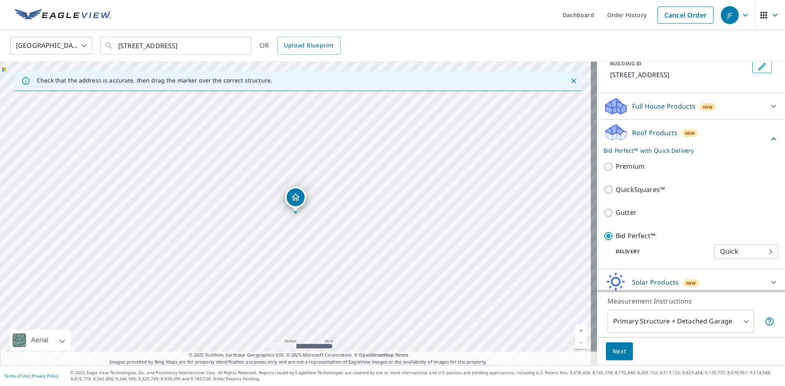
click at [649, 327] on body "JF JF Dashboard Order History Cancel Order JF [GEOGRAPHIC_DATA] [GEOGRAPHIC_DAT…" at bounding box center [392, 193] width 785 height 386
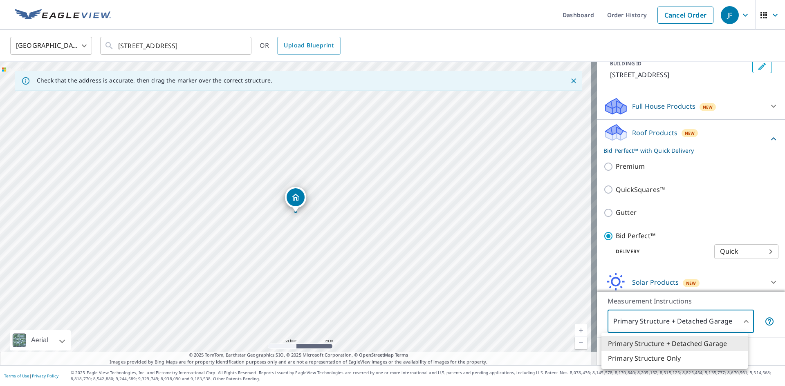
click at [632, 363] on li "Primary Structure Only" at bounding box center [674, 358] width 146 height 15
type input "2"
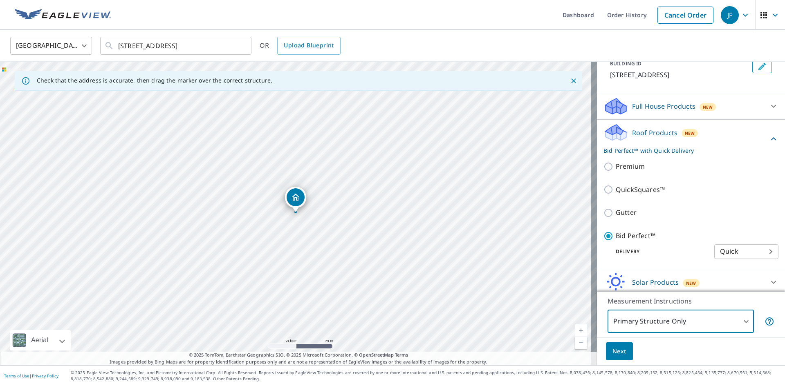
click at [620, 357] on button "Next" at bounding box center [619, 352] width 27 height 18
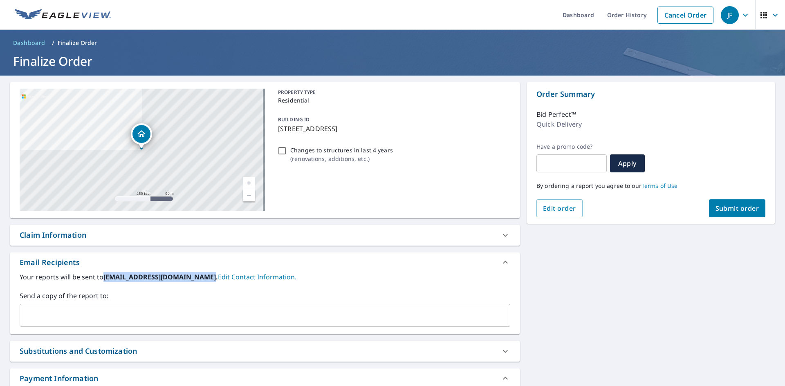
drag, startPoint x: 103, startPoint y: 277, endPoint x: 195, endPoint y: 276, distance: 91.6
click at [204, 283] on div "Your reports will be sent to [EMAIL_ADDRESS][DOMAIN_NAME]. Edit Contact Informa…" at bounding box center [265, 299] width 491 height 55
copy b "[EMAIL_ADDRESS][DOMAIN_NAME]"
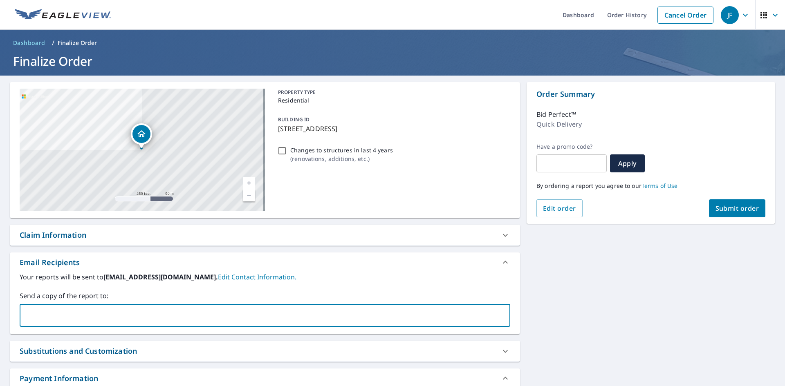
click at [120, 320] on input "text" at bounding box center [258, 316] width 471 height 16
paste input "[EMAIL_ADDRESS][DOMAIN_NAME]"
type input "[EMAIL_ADDRESS][DOMAIN_NAME]"
click at [206, 286] on div "Your reports will be sent to [EMAIL_ADDRESS][DOMAIN_NAME]. Edit Contact Informa…" at bounding box center [265, 299] width 491 height 55
click at [168, 312] on input "text" at bounding box center [312, 316] width 365 height 16
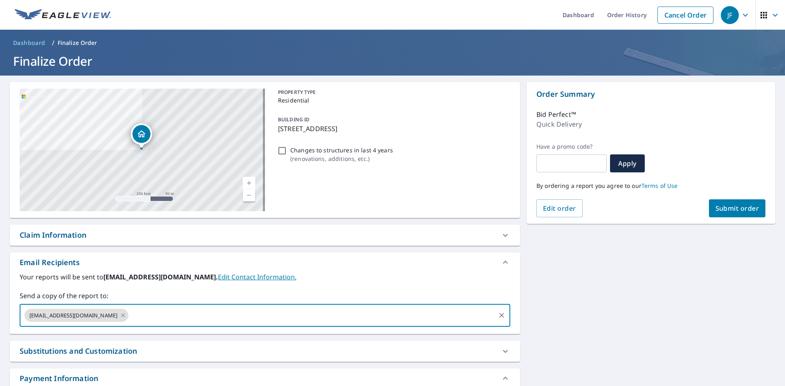
paste input "[EMAIL_ADDRESS][DOMAIN_NAME]"
type input "[EMAIL_ADDRESS][DOMAIN_NAME]"
click at [166, 298] on label "Send a copy of the report to:" at bounding box center [265, 296] width 491 height 10
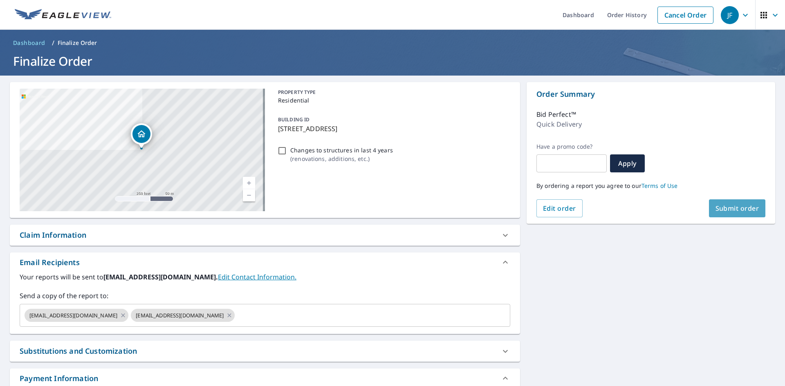
click at [734, 209] on span "Submit order" at bounding box center [737, 208] width 44 height 9
